Goal: Task Accomplishment & Management: Manage account settings

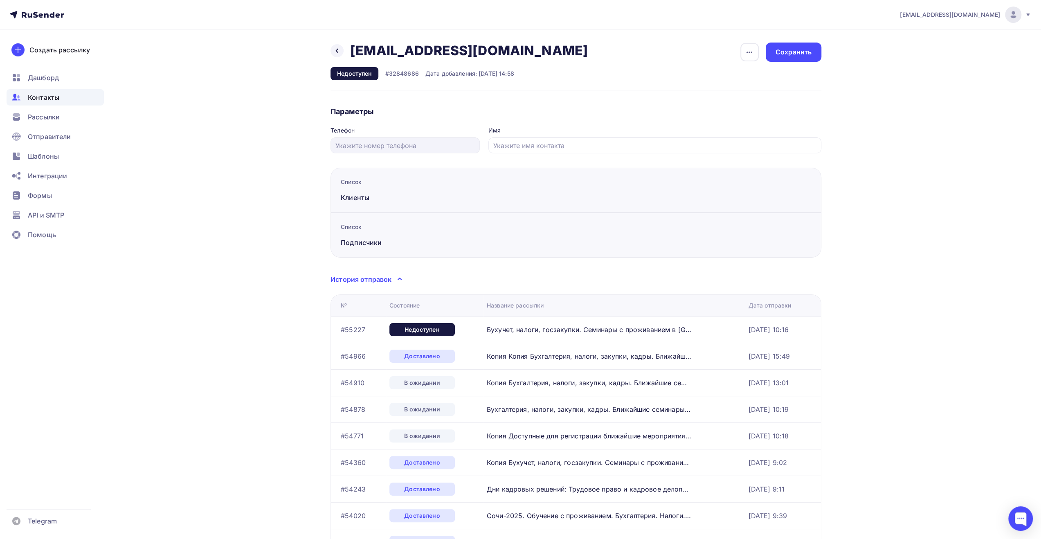
click at [1026, 13] on icon at bounding box center [1027, 14] width 7 height 7
click at [925, 75] on span "Выйти" at bounding box center [918, 75] width 21 height 10
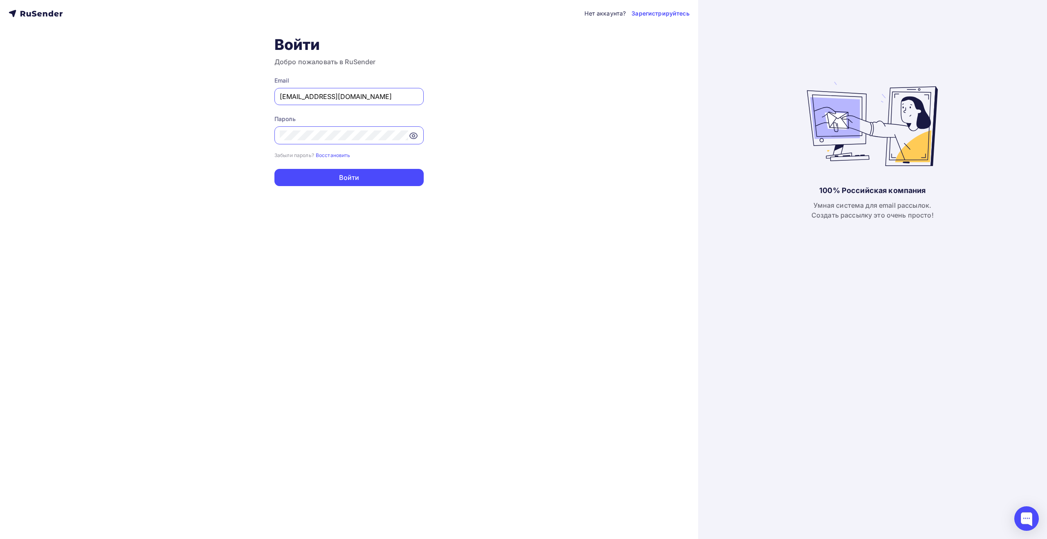
click at [377, 96] on input "[EMAIL_ADDRESS][DOMAIN_NAME]" at bounding box center [349, 97] width 139 height 10
type input "[EMAIL_ADDRESS][DOMAIN_NAME]"
click at [355, 180] on button "Войти" at bounding box center [348, 177] width 149 height 17
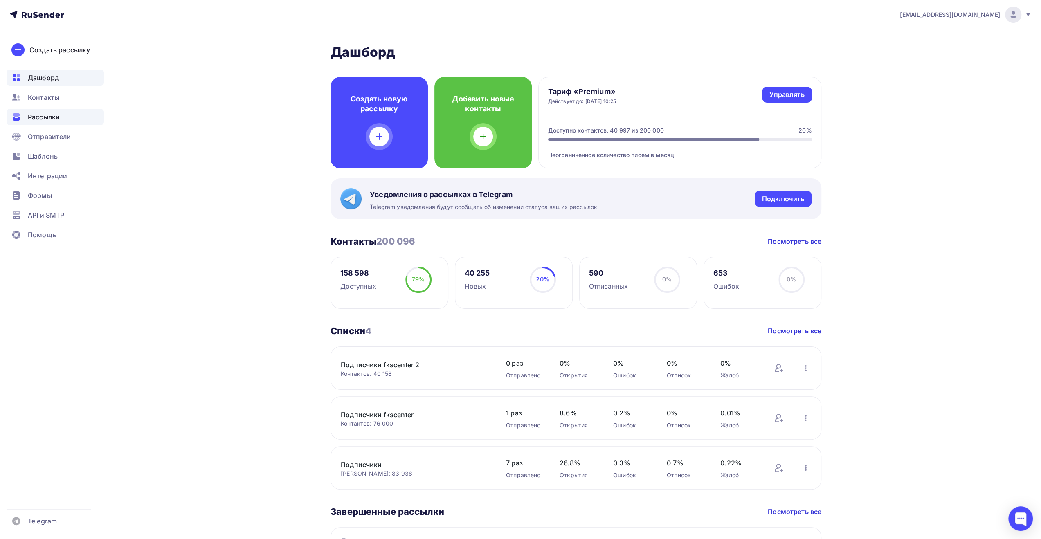
click at [56, 117] on span "Рассылки" at bounding box center [44, 117] width 32 height 10
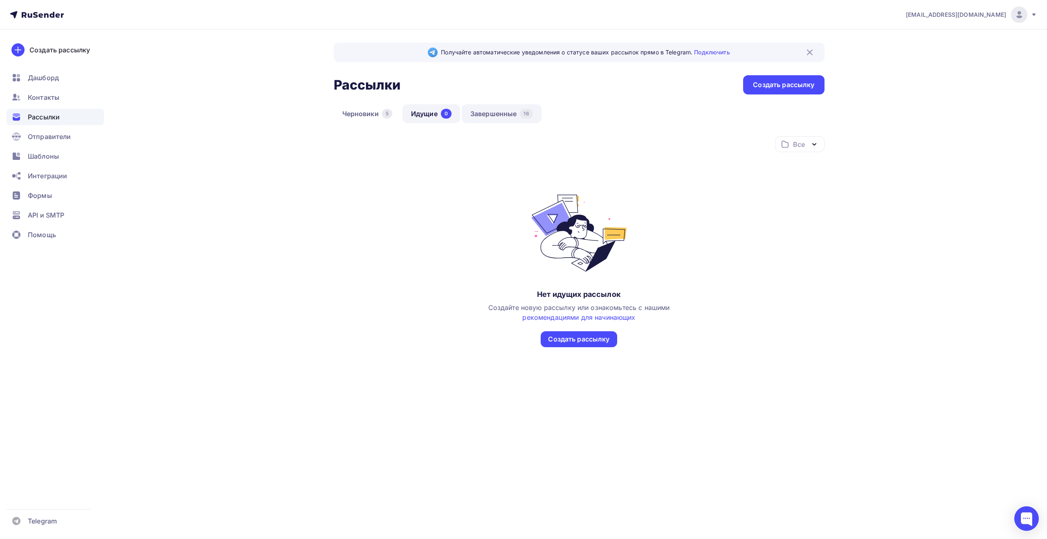
click at [496, 112] on link "Завершенные 16" at bounding box center [502, 113] width 80 height 19
